Goal: Task Accomplishment & Management: Use online tool/utility

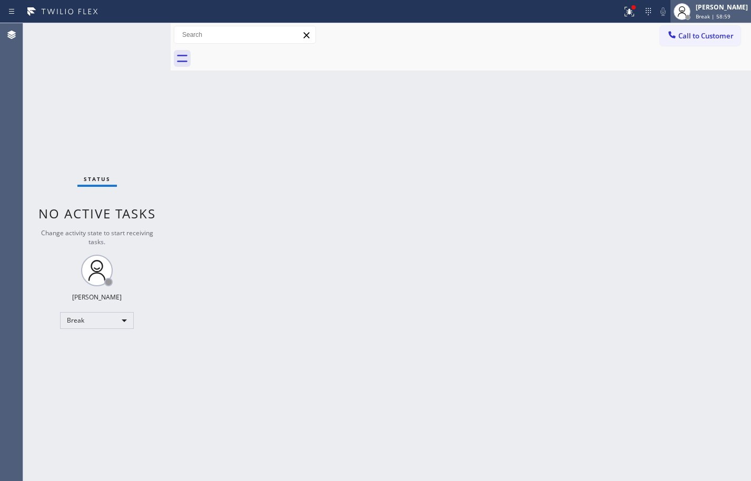
click at [740, 20] on div "[PERSON_NAME] Break | 58:59" at bounding box center [722, 11] width 57 height 18
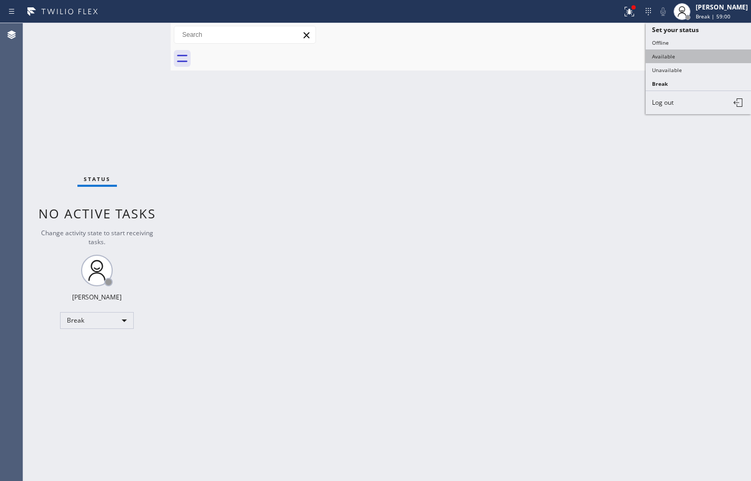
click at [717, 55] on button "Available" at bounding box center [698, 57] width 105 height 14
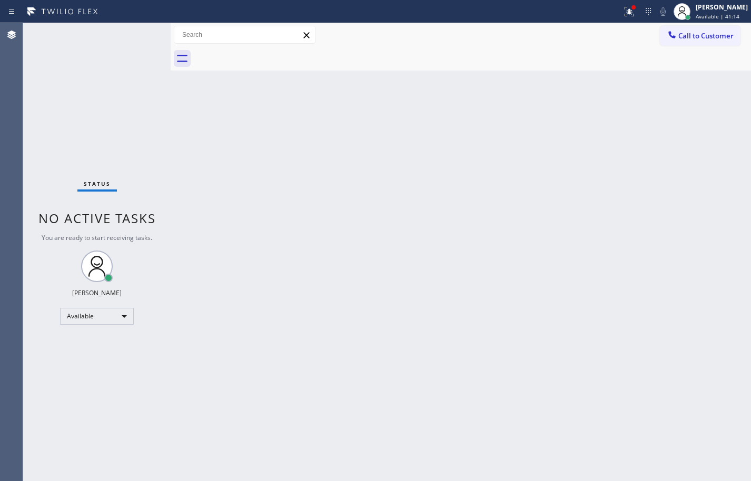
click at [490, 231] on div "Back to Dashboard Change Sender ID Customers Technicians Select a contact Outbo…" at bounding box center [461, 252] width 580 height 458
click at [623, 17] on icon at bounding box center [629, 11] width 13 height 13
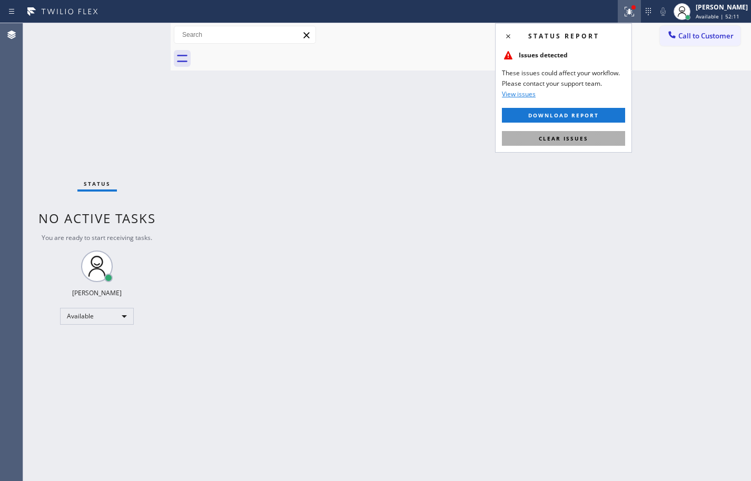
click at [594, 143] on button "Clear issues" at bounding box center [563, 138] width 123 height 15
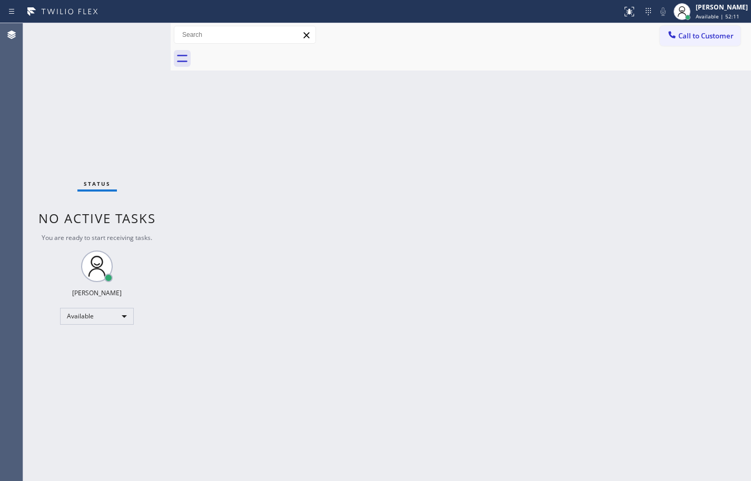
click at [598, 204] on div "Back to Dashboard Change Sender ID Customers Technicians Select a contact Outbo…" at bounding box center [461, 252] width 580 height 458
click at [595, 146] on div "Back to Dashboard Change Sender ID Customers Technicians Select a contact Outbo…" at bounding box center [461, 252] width 580 height 458
click at [90, 115] on div "Status No active tasks You are ready to start receiving tasks. [PERSON_NAME] Av…" at bounding box center [96, 252] width 147 height 458
click at [111, 123] on div "Status No active tasks You are ready to start receiving tasks. [PERSON_NAME] Av…" at bounding box center [96, 252] width 147 height 458
click at [714, 87] on div "Back to Dashboard Change Sender ID Customers Technicians Select a contact Outbo…" at bounding box center [461, 252] width 580 height 458
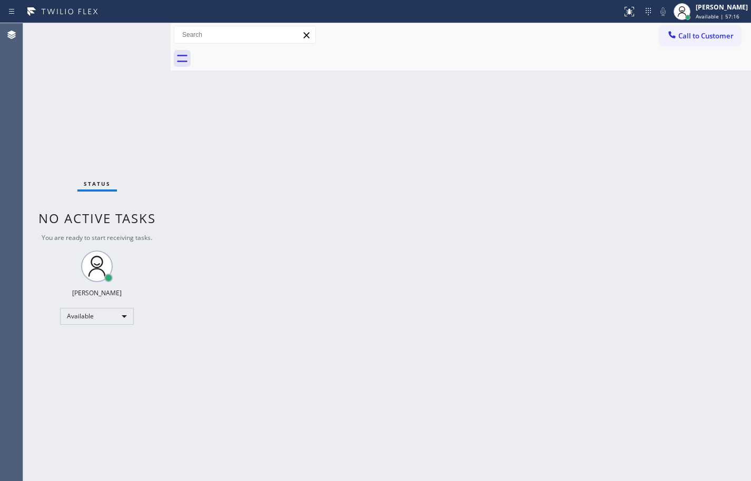
click at [723, 191] on div "Back to Dashboard Change Sender ID Customers Technicians Select a contact Outbo…" at bounding box center [461, 252] width 580 height 458
click at [81, 88] on div "Status No active tasks You are ready to start receiving tasks. [PERSON_NAME] Av…" at bounding box center [96, 252] width 147 height 458
